Goal: Information Seeking & Learning: Learn about a topic

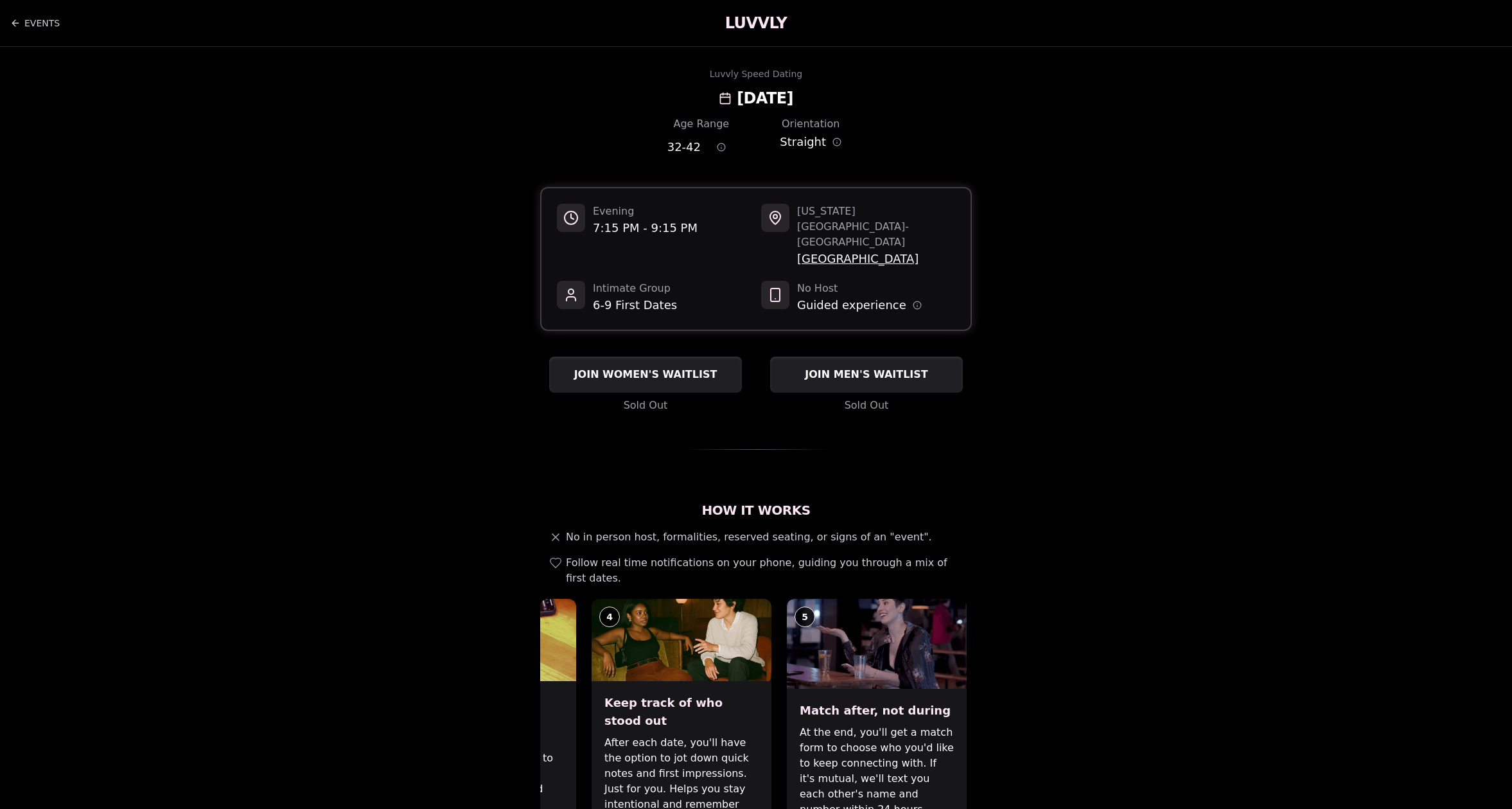
click at [626, 296] on span "6-9 First Dates" at bounding box center [635, 305] width 84 height 18
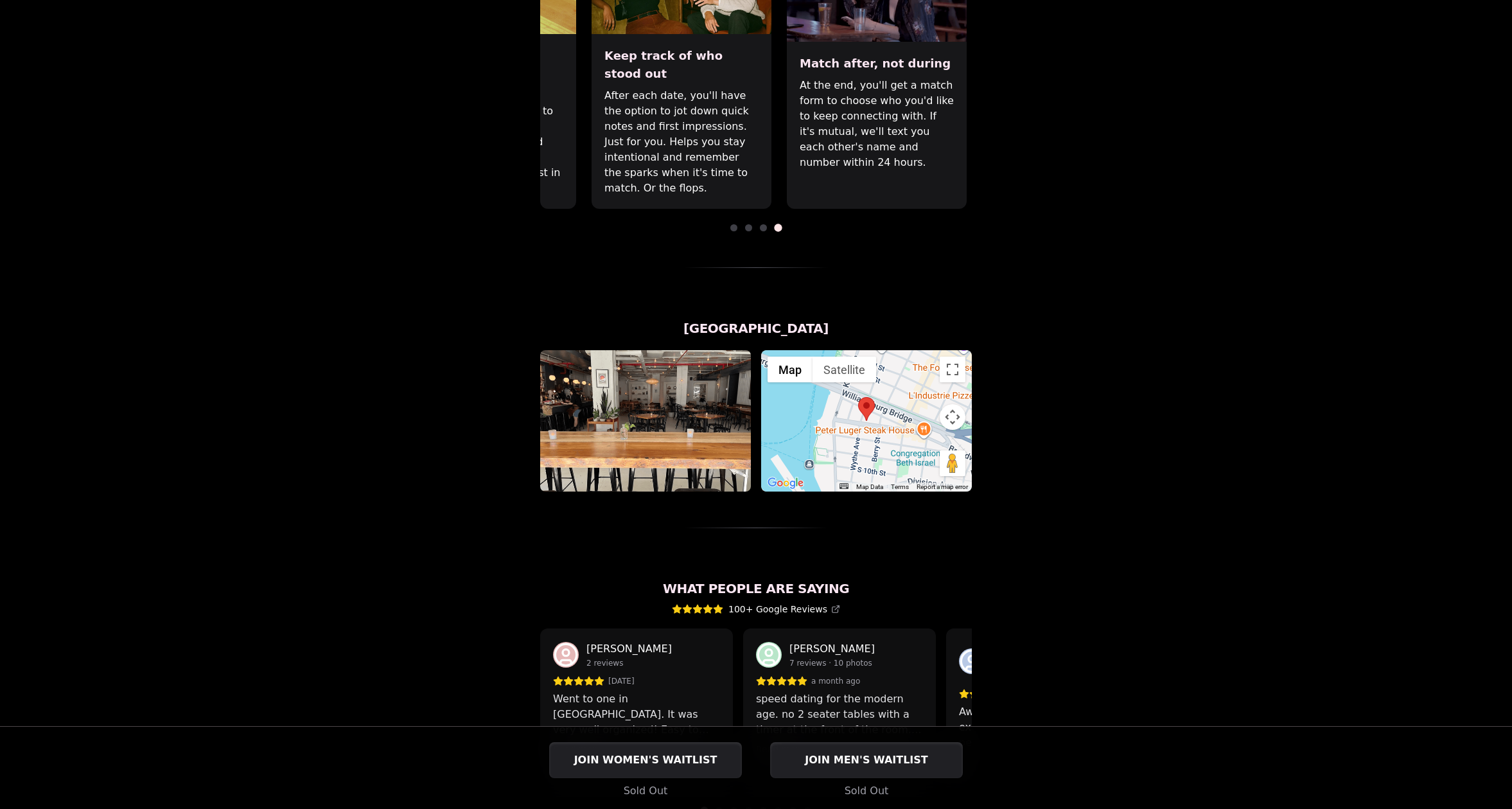
scroll to position [393, 0]
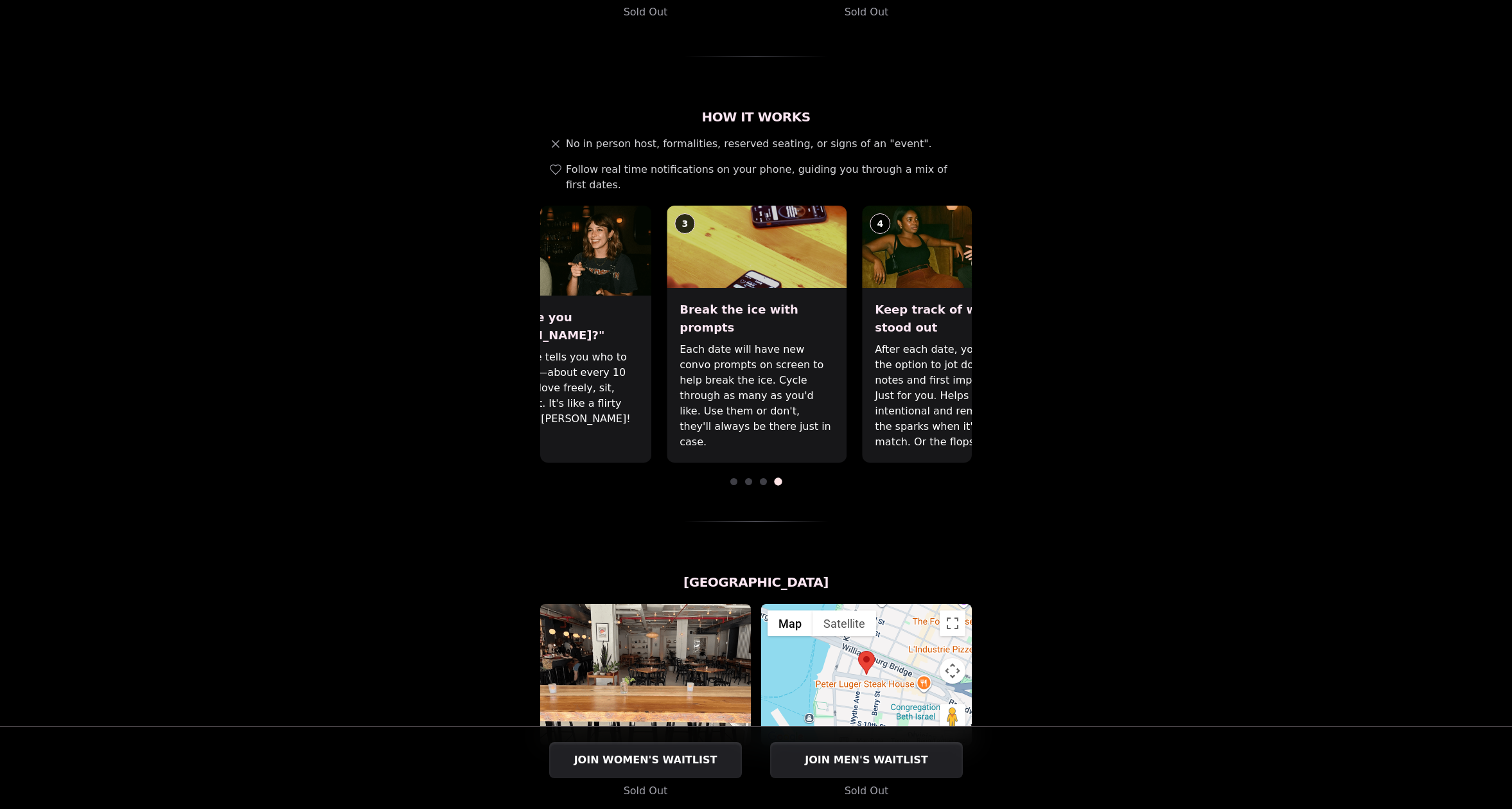
click at [882, 268] on div "4 Keep track of who stood out After each date, you'll have the option to jot do…" at bounding box center [952, 334] width 180 height 257
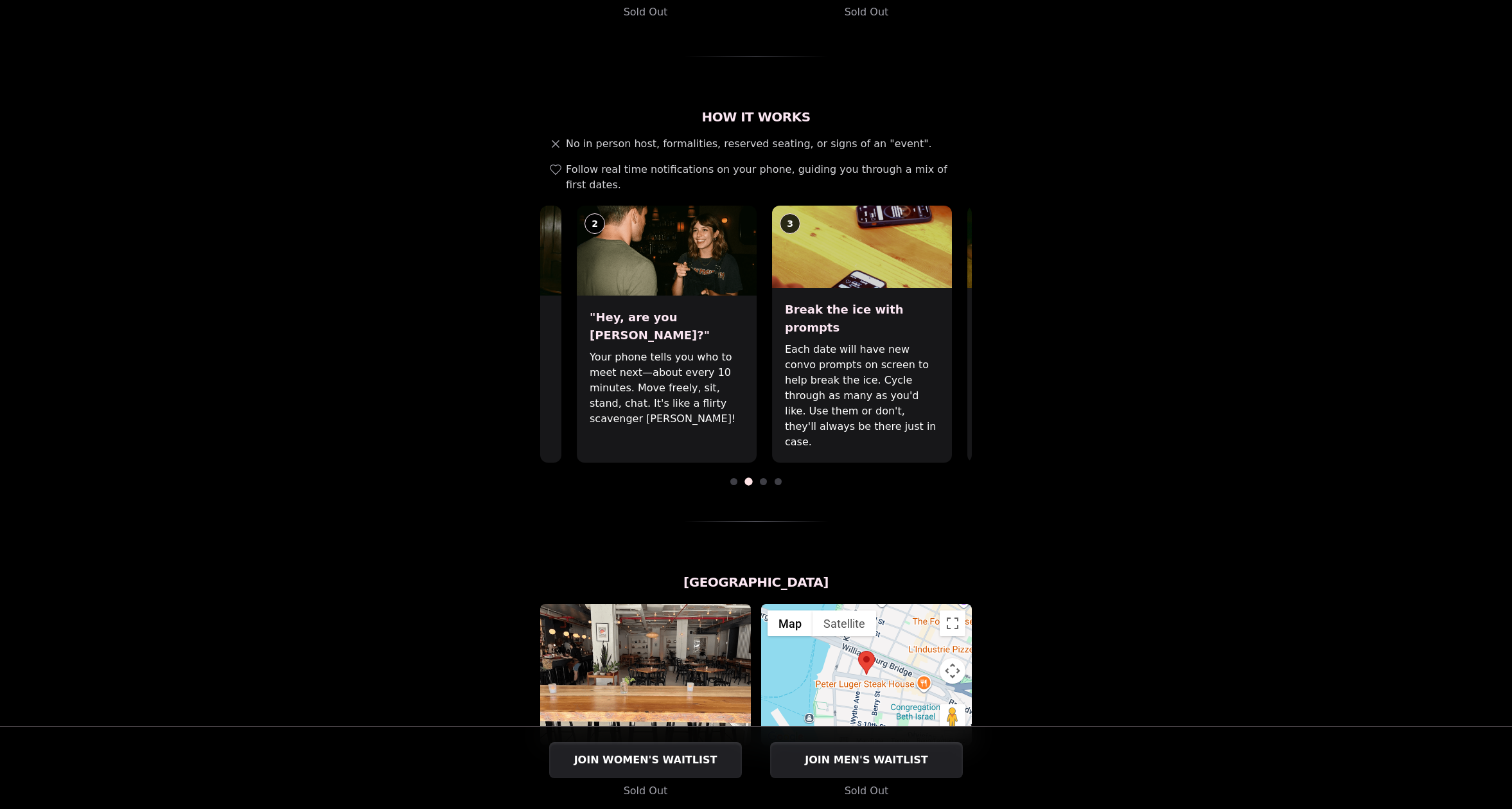
click at [939, 342] on p "Each date will have new convo prompts on screen to help break the ice. Cycle th…" at bounding box center [861, 396] width 154 height 108
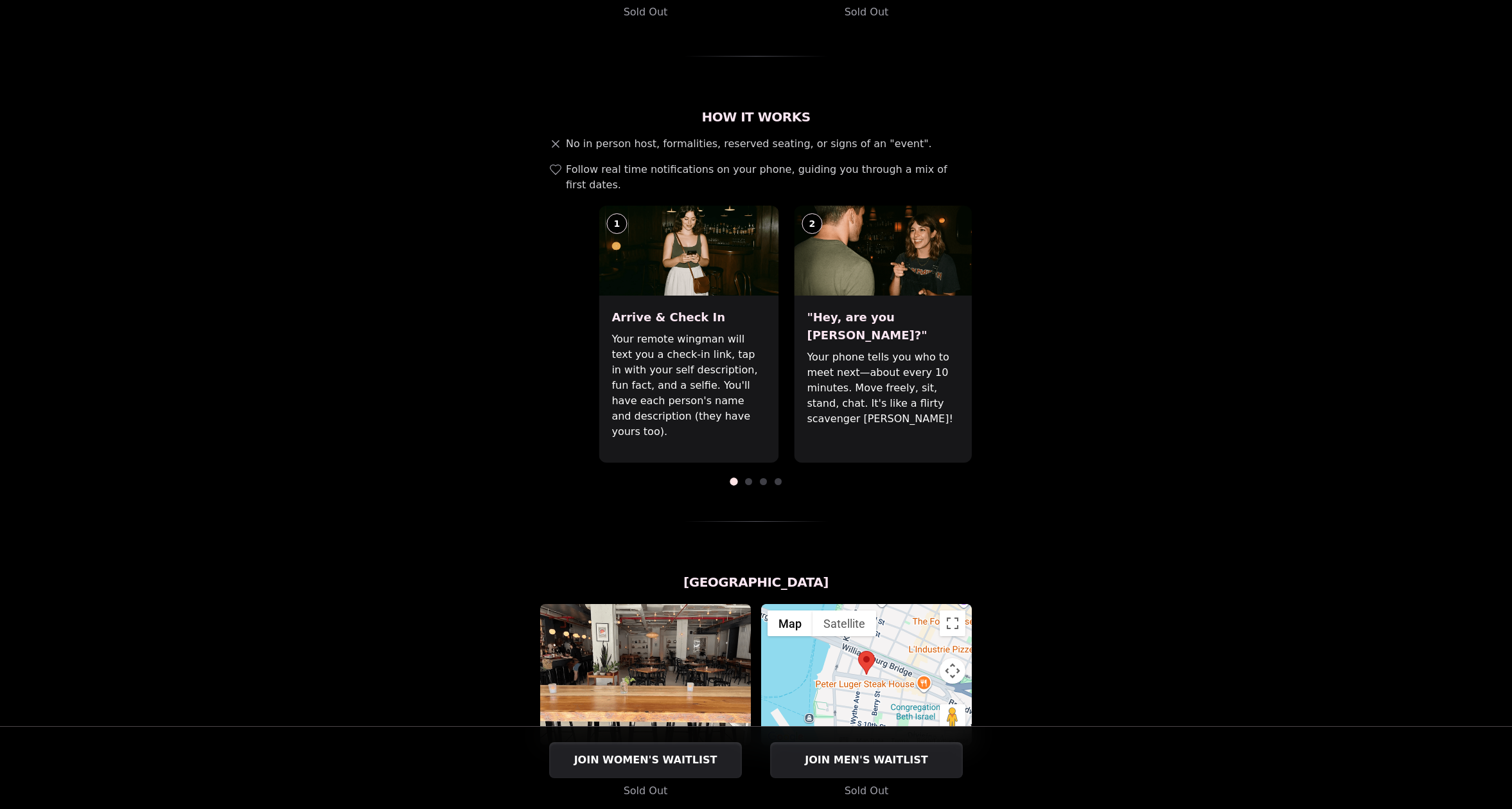
click at [880, 349] on p "Your phone tells you who to meet next—about every 10 minutes. Move freely, sit,…" at bounding box center [883, 388] width 154 height 77
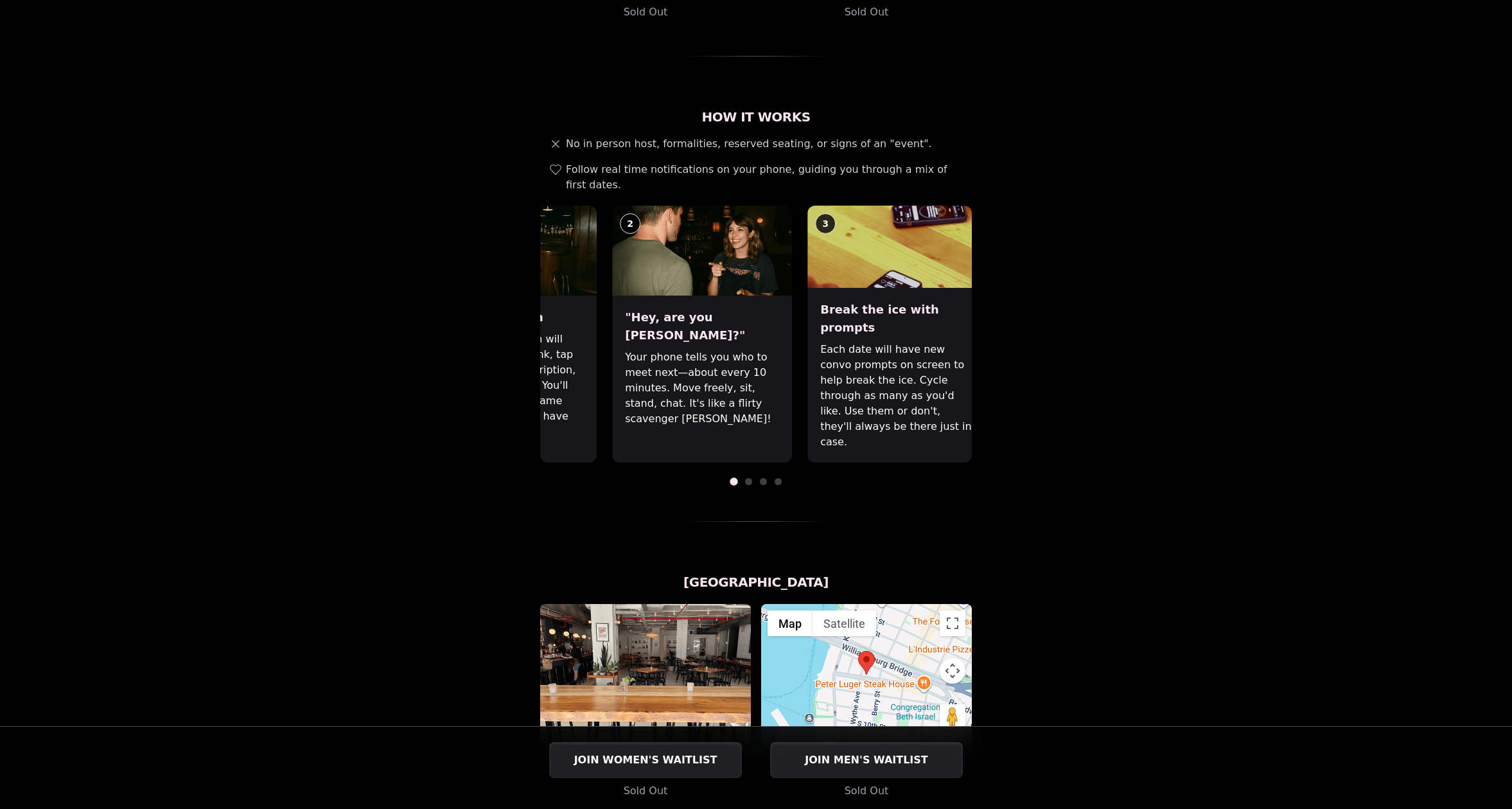
click at [669, 351] on p "Your phone tells you who to meet next—about every 10 minutes. Move freely, sit,…" at bounding box center [702, 388] width 154 height 77
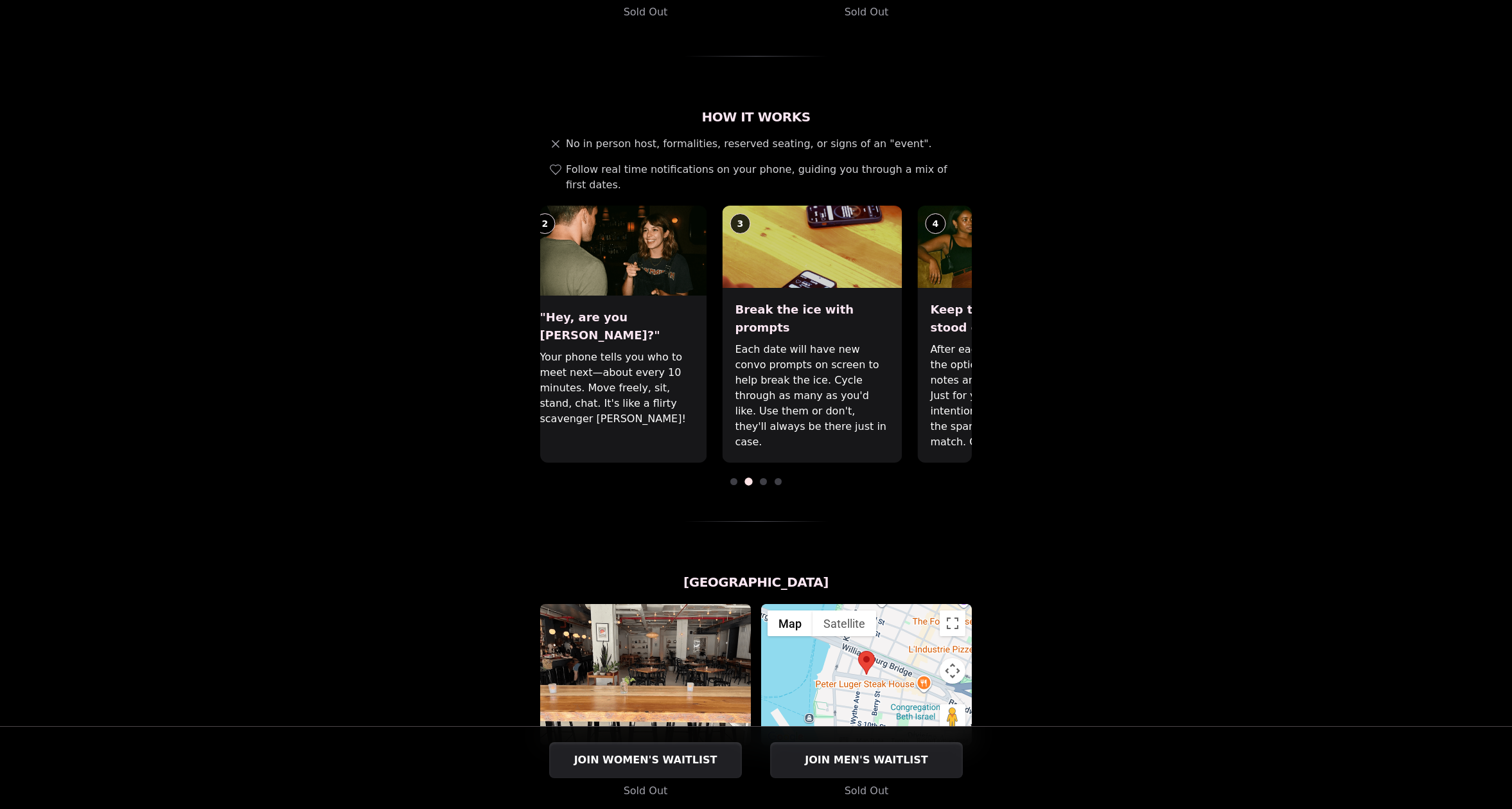
click at [873, 352] on p "Each date will have new convo prompts on screen to help break the ice. Cycle th…" at bounding box center [812, 396] width 154 height 108
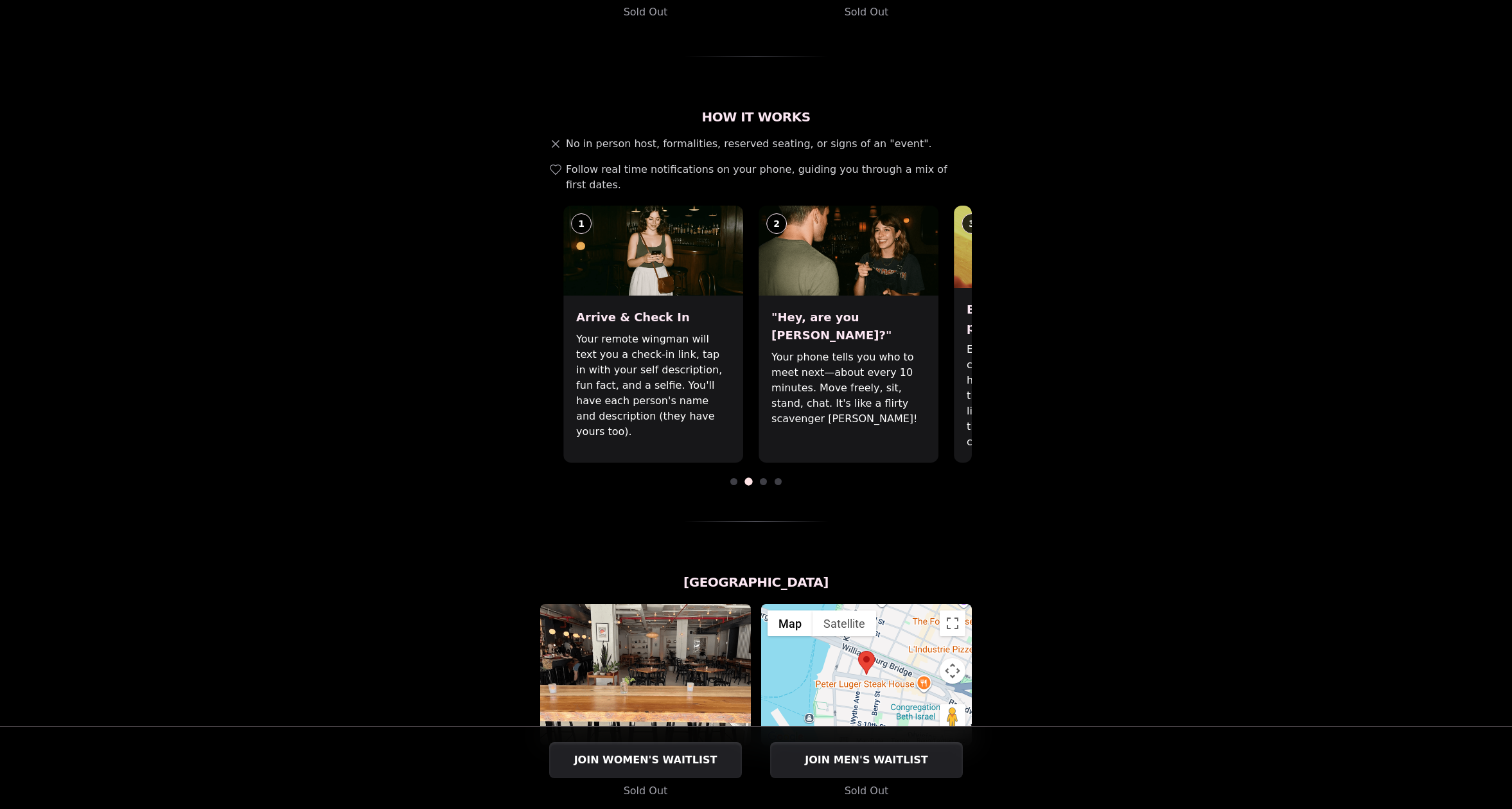
click at [1038, 352] on div "Luvvly Speed Dating [DATE] Age Range 32 - 42 Orientation Straight Evening 7:15 …" at bounding box center [756, 503] width 879 height 1656
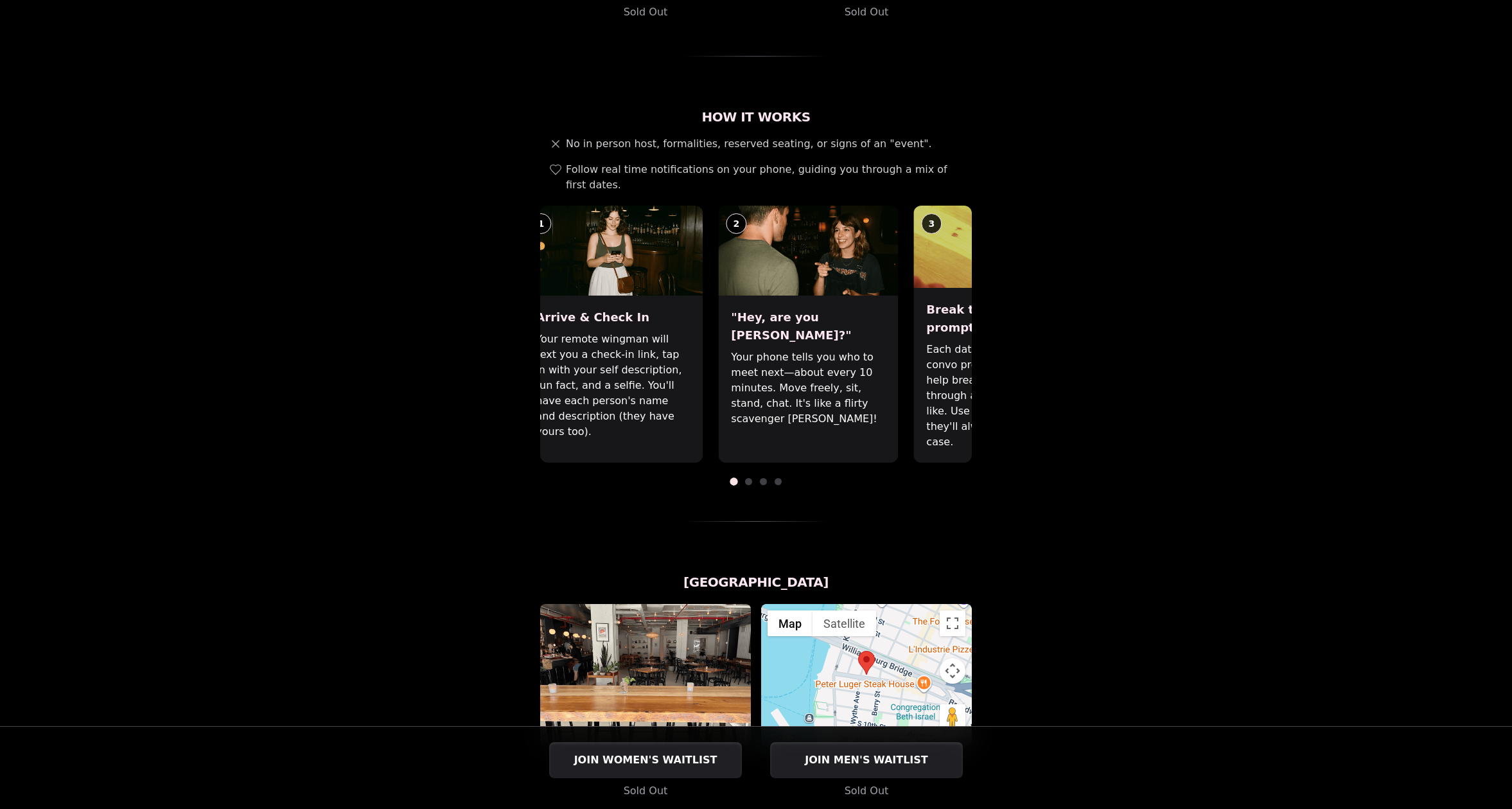
click at [731, 349] on p "Your phone tells you who to meet next—about every 10 minutes. Move freely, sit,…" at bounding box center [807, 388] width 154 height 77
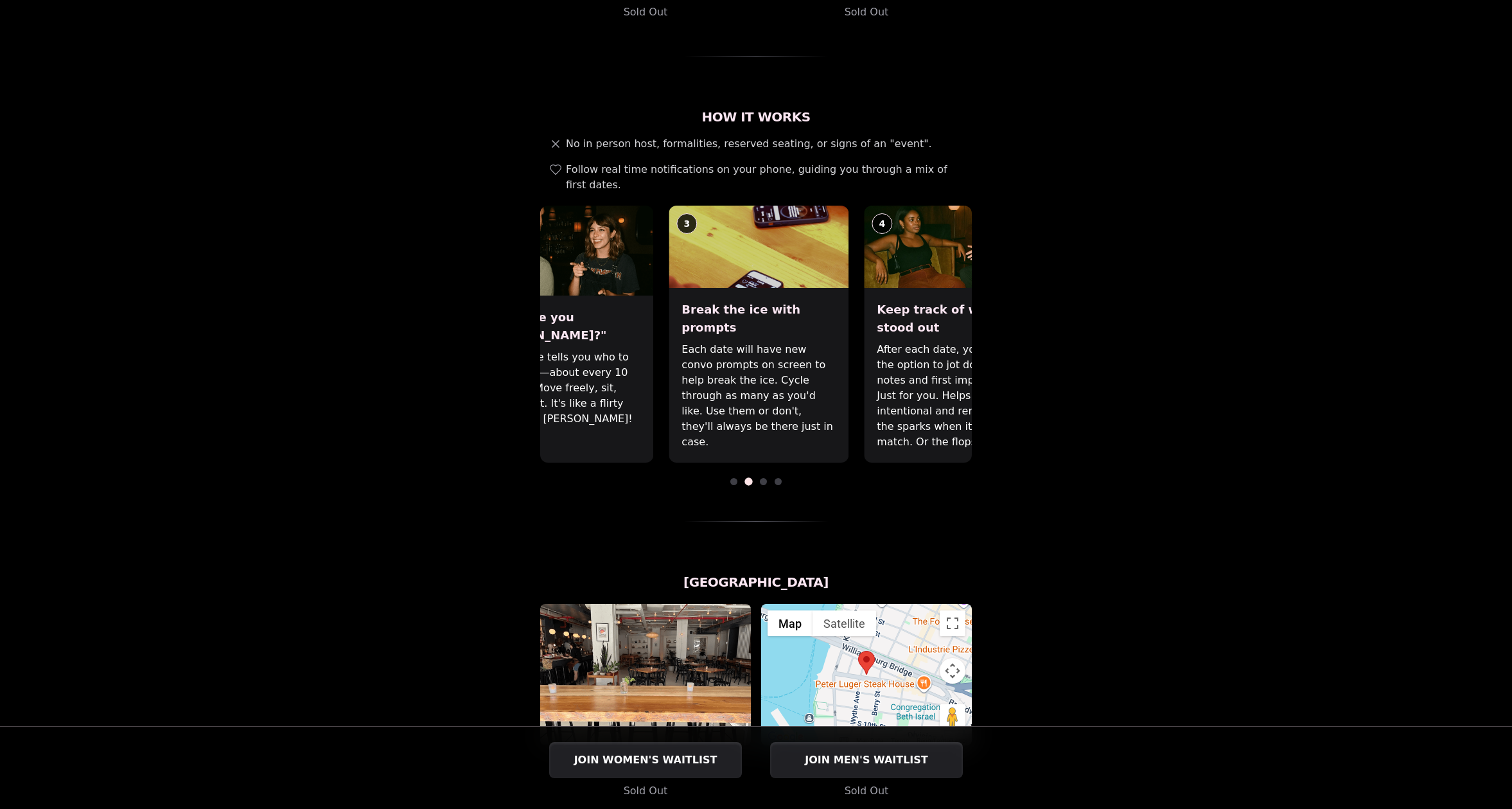
click at [681, 342] on p "Each date will have new convo prompts on screen to help break the ice. Cycle th…" at bounding box center [758, 396] width 154 height 108
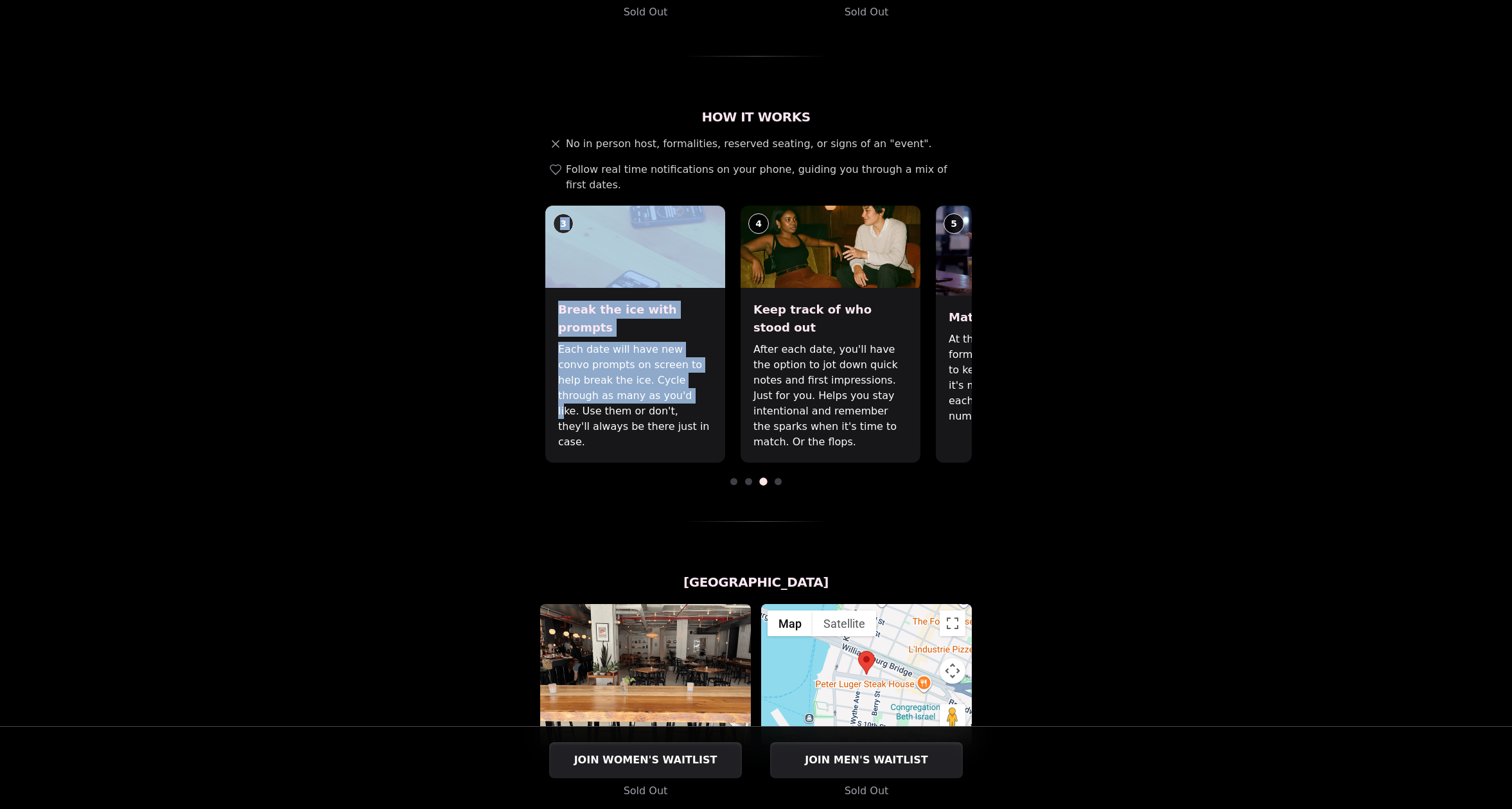
drag, startPoint x: 902, startPoint y: 344, endPoint x: 601, endPoint y: 340, distance: 301.0
click at [601, 340] on div "1 Arrive & Check In Your remote wingman will text you a check-in link, tap in w…" at bounding box center [756, 334] width 432 height 257
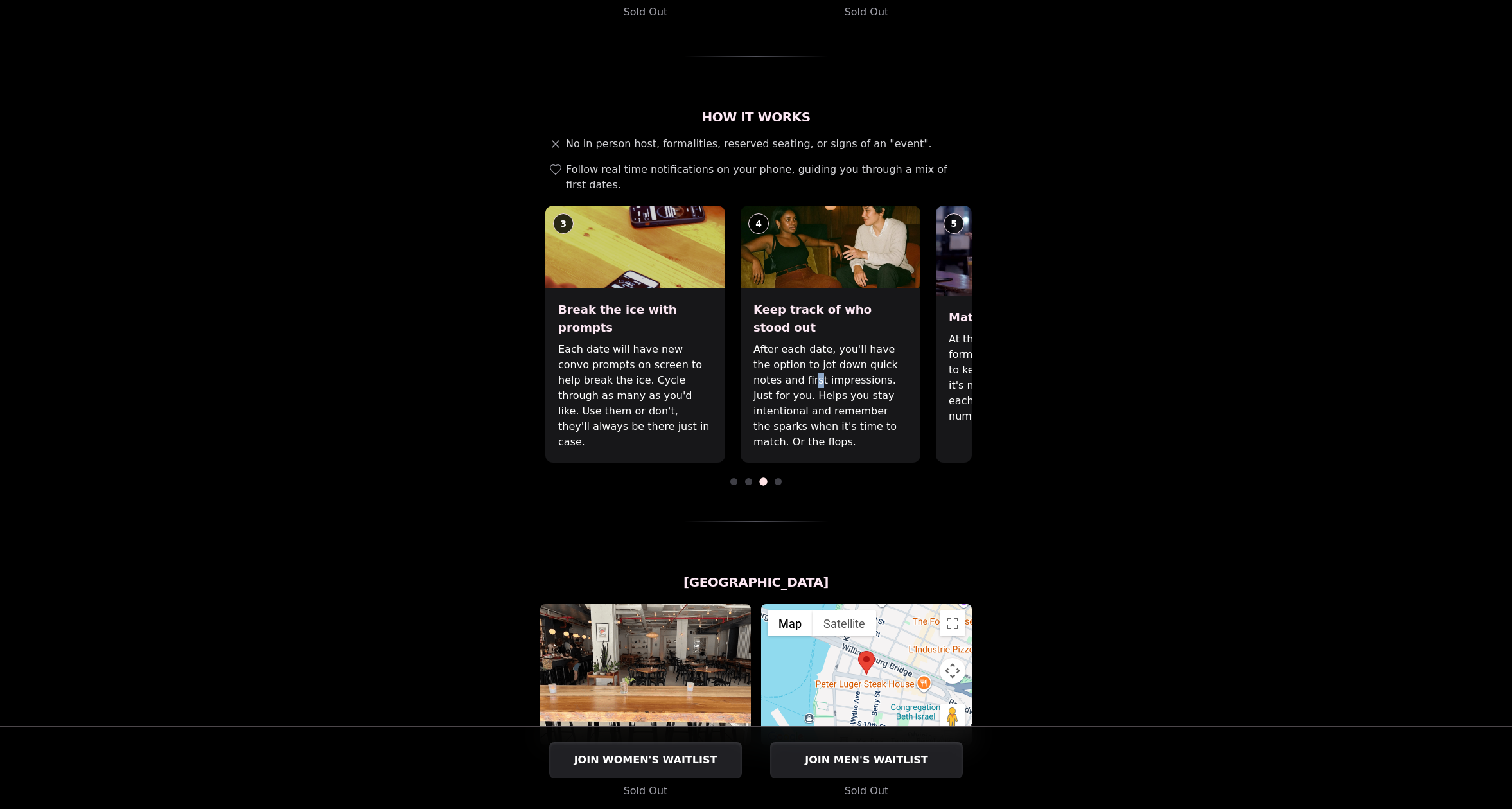
click at [1180, 348] on div "Luvvly Speed Dating [DATE] Age Range 32 - 42 Orientation Straight Evening 7:15 …" at bounding box center [756, 503] width 879 height 1656
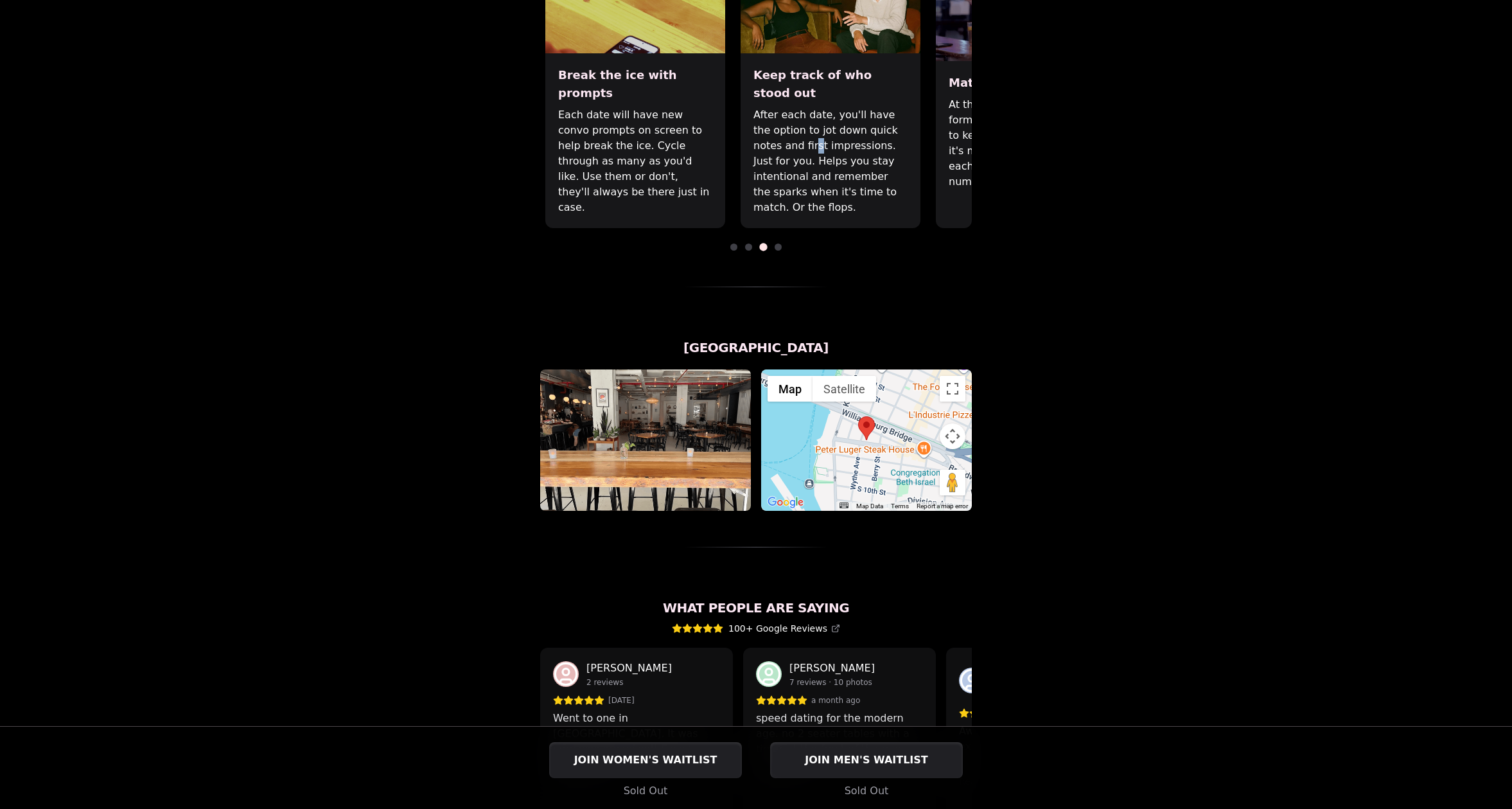
scroll to position [841, 0]
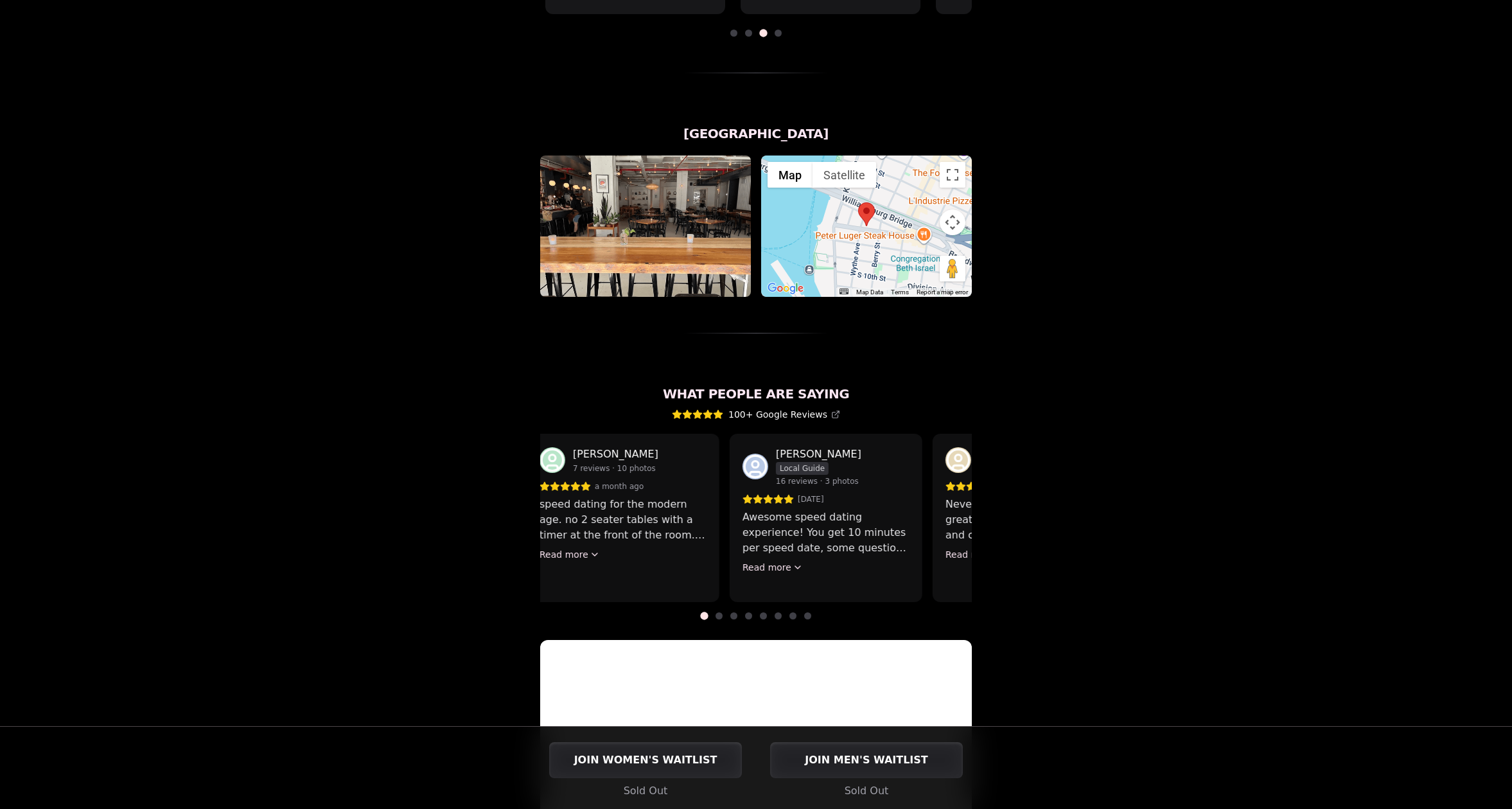
click at [589, 497] on p "speed dating for the modern age. no 2 seater tables with a timer at the front o…" at bounding box center [623, 520] width 167 height 47
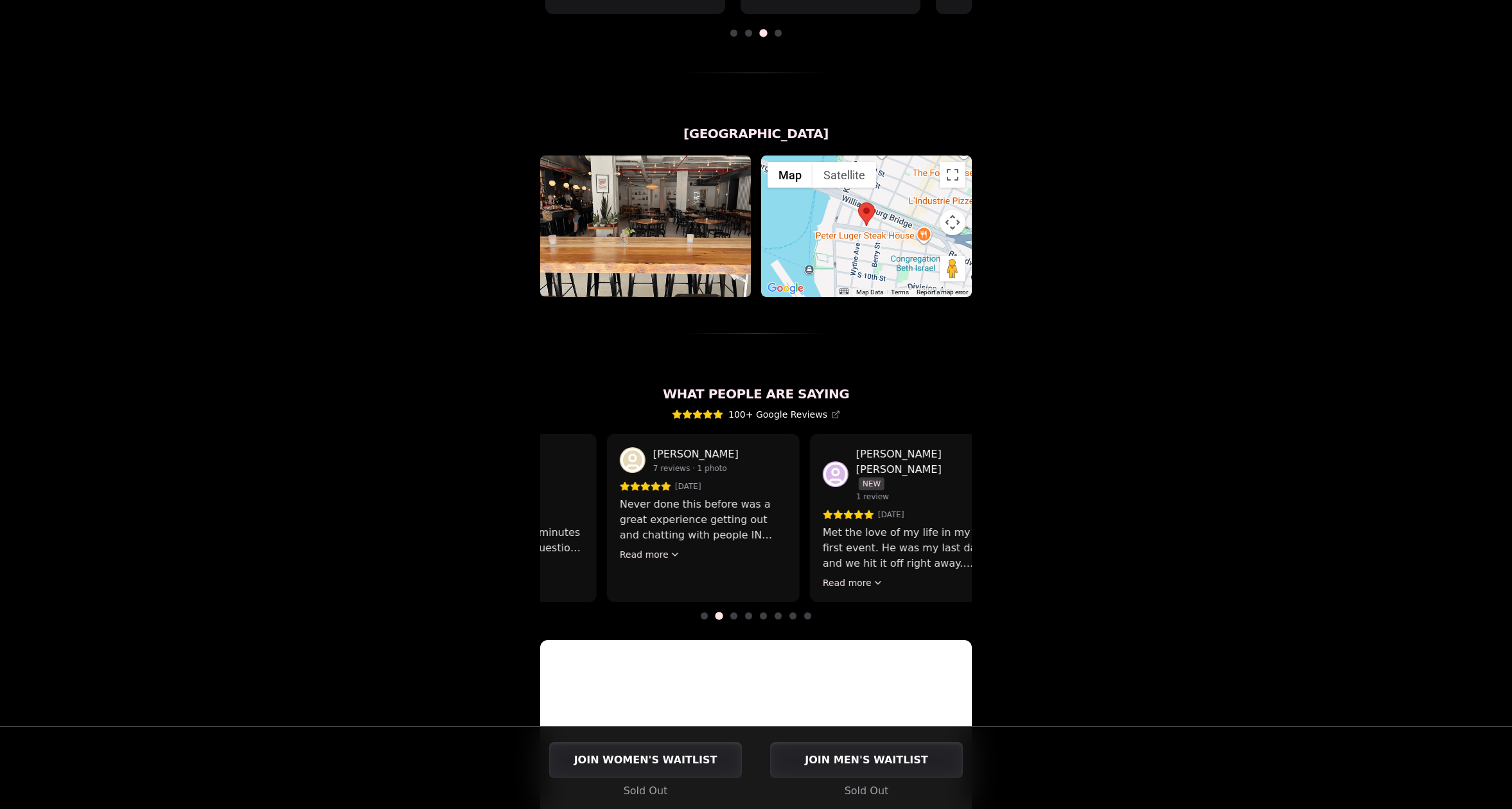
click at [556, 509] on p "Awesome speed dating experience! You get 10 minutes per speed date, some questi…" at bounding box center [500, 532] width 167 height 47
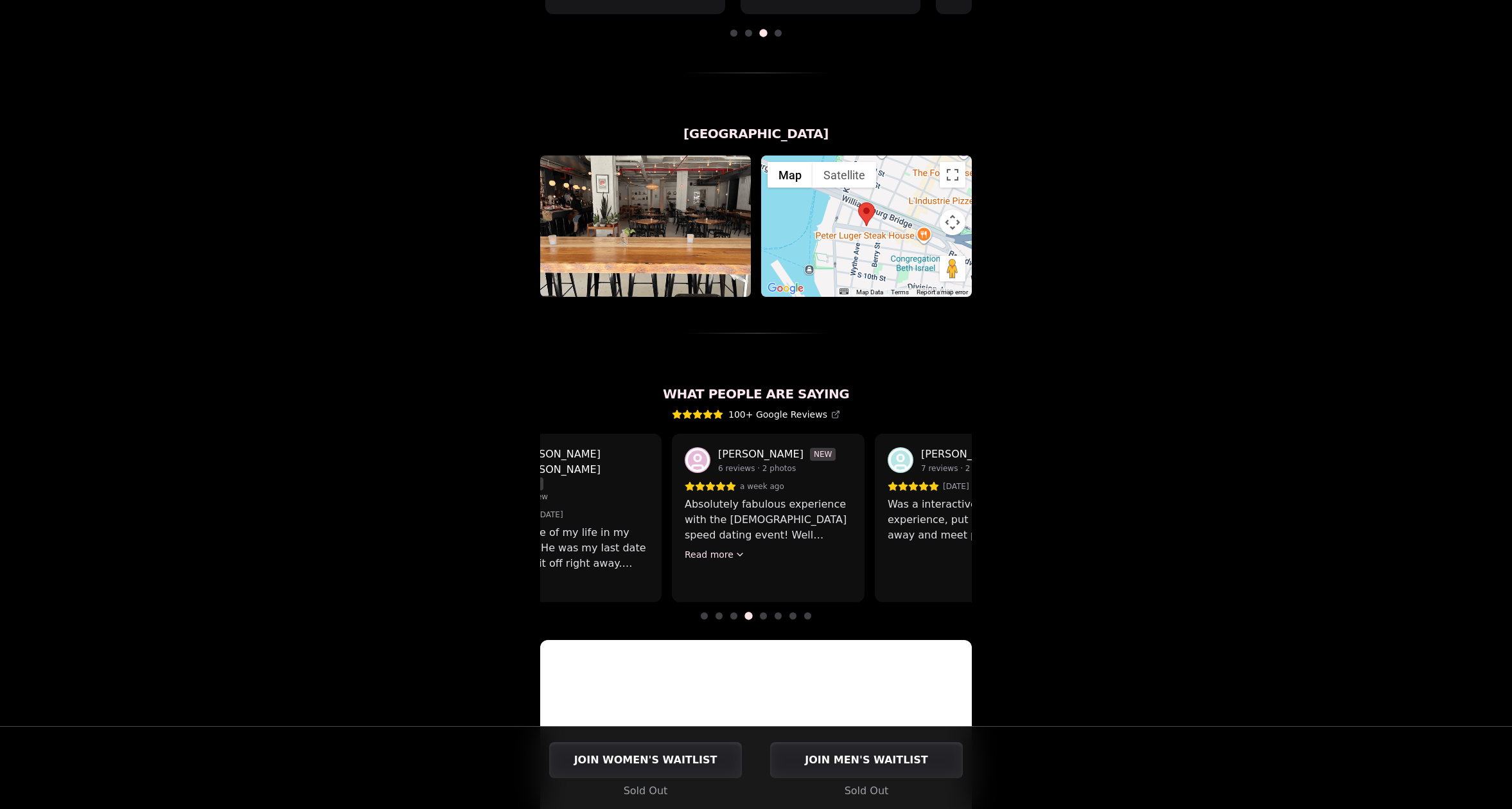
click at [524, 478] on div "Luvvly Speed Dating [DATE] Age Range 32 - 42 Orientation Straight Evening 7:15 …" at bounding box center [756, 54] width 879 height 1656
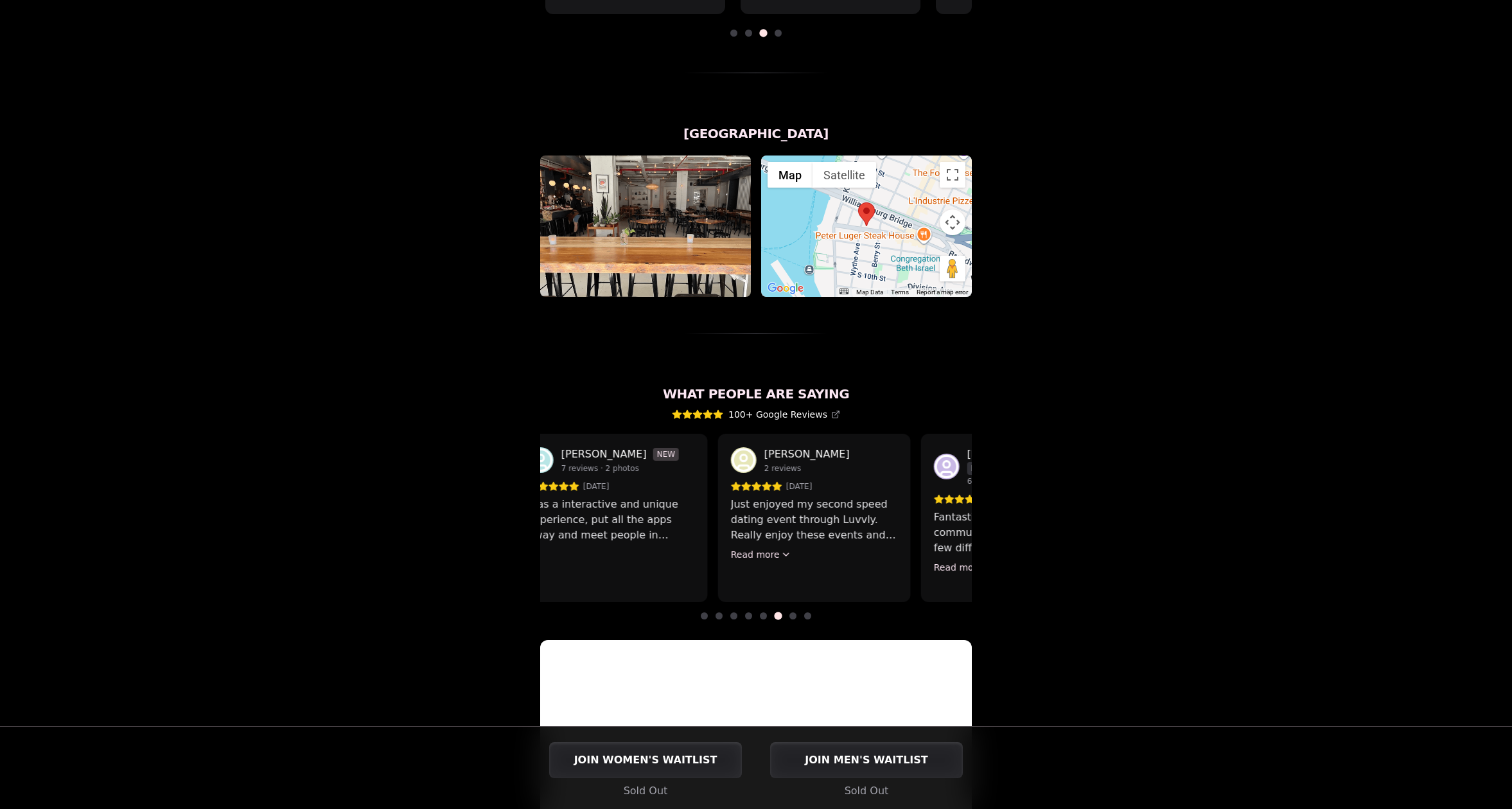
click at [587, 497] on p "Was a interactive and unique experience, put all the apps away and meet people …" at bounding box center [611, 520] width 167 height 47
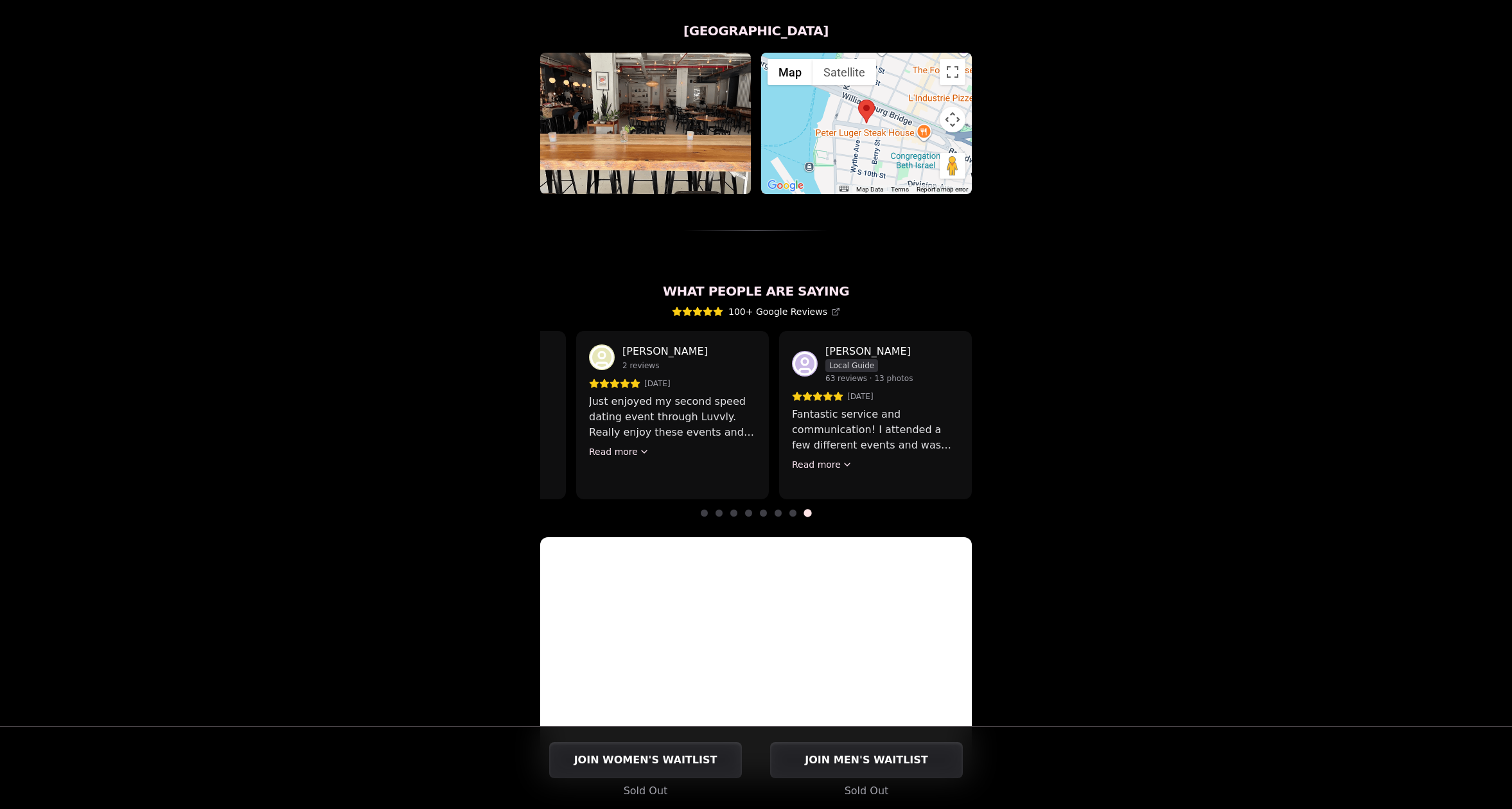
scroll to position [980, 0]
